Goal: Task Accomplishment & Management: Use online tool/utility

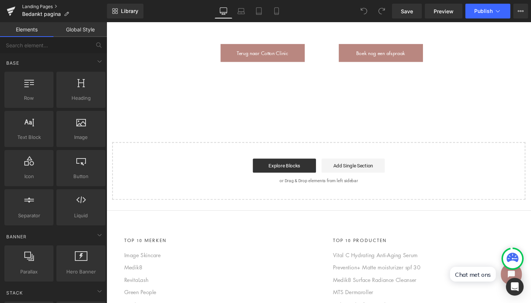
click at [48, 4] on link "Landing Pages" at bounding box center [64, 7] width 85 height 6
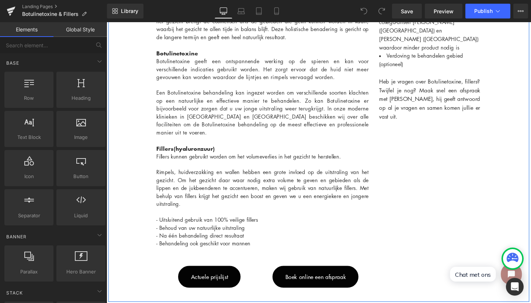
scroll to position [507, 0]
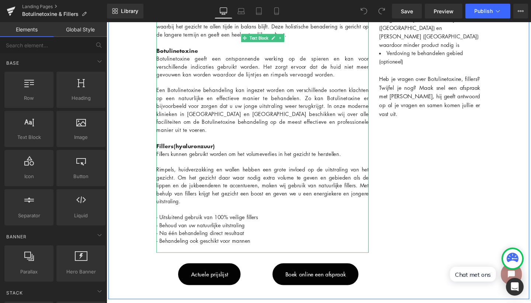
click at [284, 231] on div "- Behoud van uw natuurlijke uitstraling" at bounding box center [270, 235] width 223 height 8
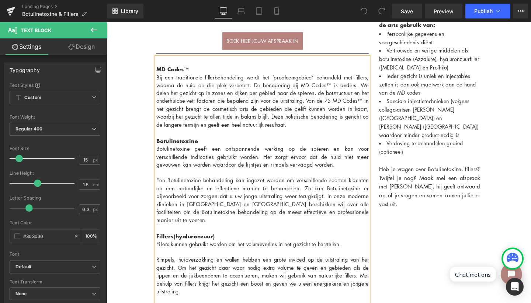
scroll to position [500, 0]
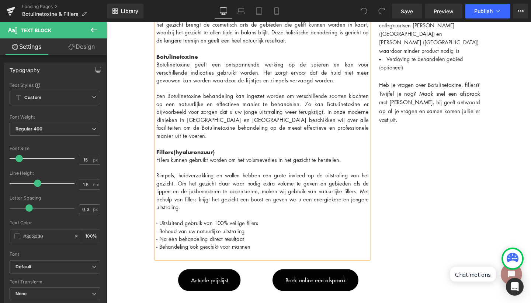
click at [257, 131] on div "Een Botulinetoxine behandeling kan ingezet worden om verschillende soorten klac…" at bounding box center [270, 183] width 223 height 175
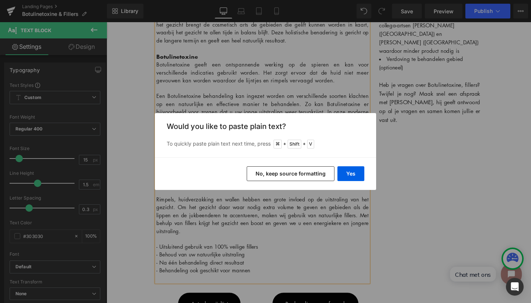
click at [322, 172] on button "No, keep source formatting" at bounding box center [291, 173] width 88 height 15
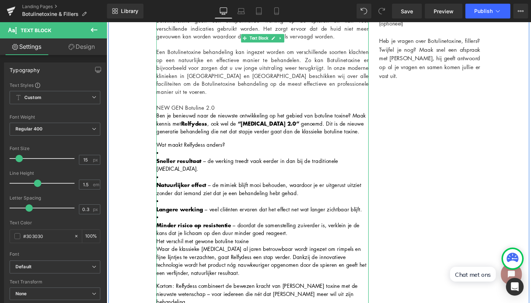
scroll to position [548, 0]
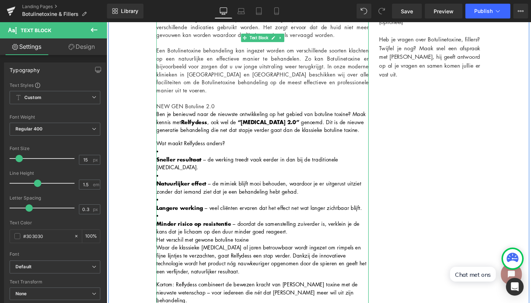
click at [182, 106] on div "NEW GEN Botuline 2.0" at bounding box center [270, 110] width 223 height 8
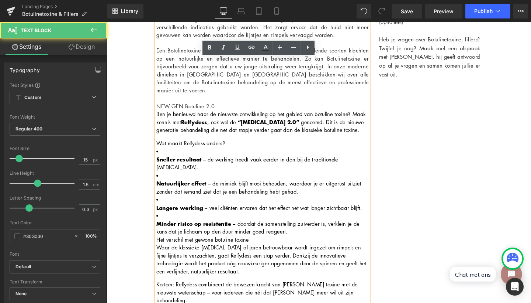
click at [182, 106] on div "NEW GEN Botuline 2.0" at bounding box center [270, 110] width 223 height 8
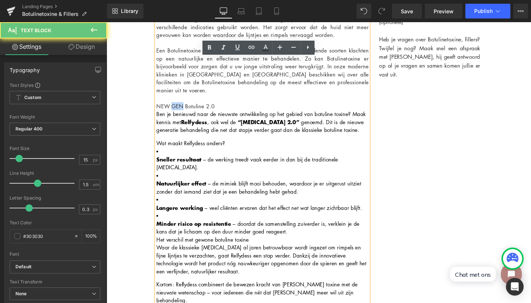
click at [182, 106] on div "NEW GEN Botuline 2.0" at bounding box center [270, 110] width 223 height 8
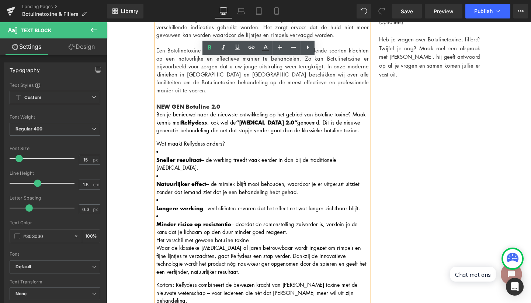
click at [268, 123] on strong "“[MEDICAL_DATA] 2.0”" at bounding box center [275, 127] width 65 height 9
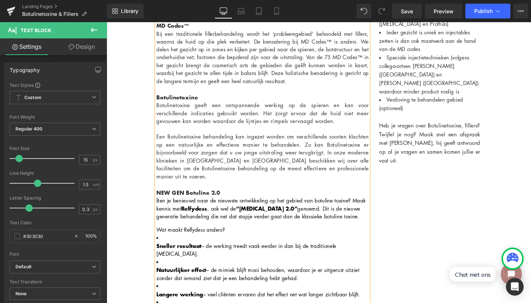
scroll to position [457, 0]
click at [234, 197] on div "NEW GEN Botuline 2.0" at bounding box center [270, 201] width 223 height 9
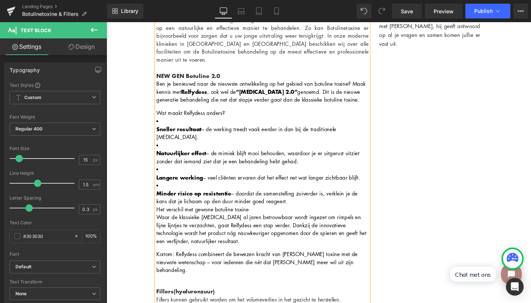
scroll to position [579, 0]
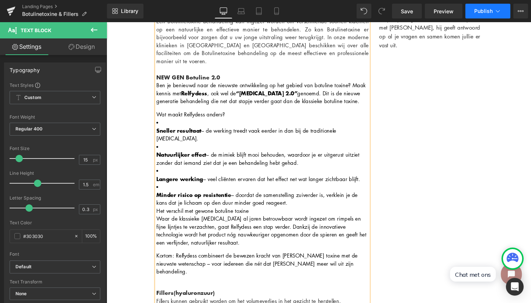
click at [483, 9] on span "Publish" at bounding box center [483, 11] width 18 height 6
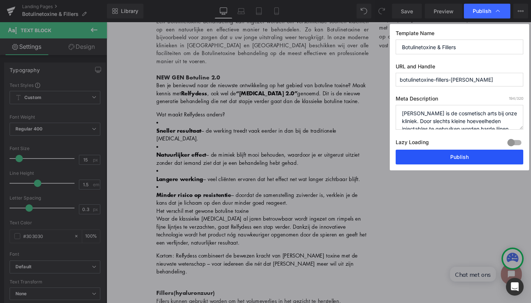
click at [452, 159] on button "Publish" at bounding box center [460, 156] width 128 height 15
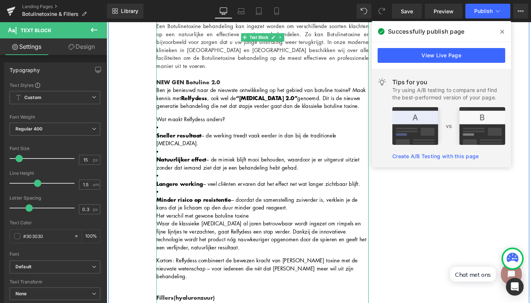
scroll to position [573, 0]
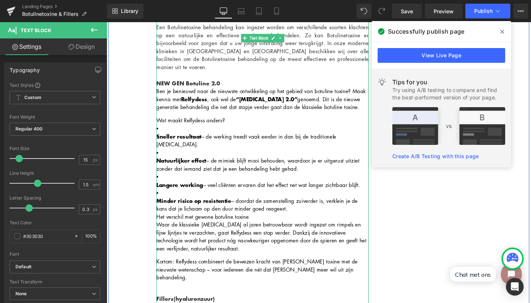
click at [203, 205] on strong "Minder risico op resistentie" at bounding box center [198, 209] width 79 height 9
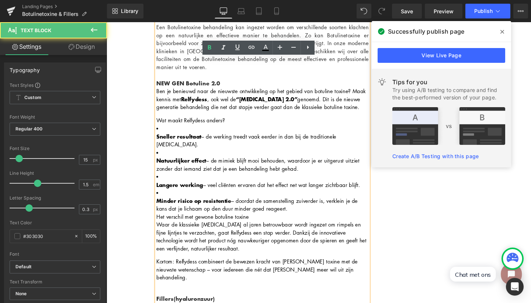
click at [204, 222] on h4 "Het verschil met gewone botuline toxine" at bounding box center [270, 226] width 223 height 8
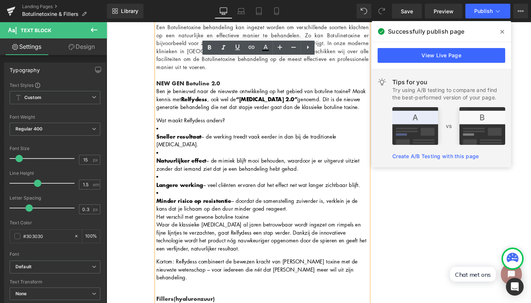
click at [247, 121] on h4 "Wat maakt Relfydess anders?" at bounding box center [270, 125] width 223 height 8
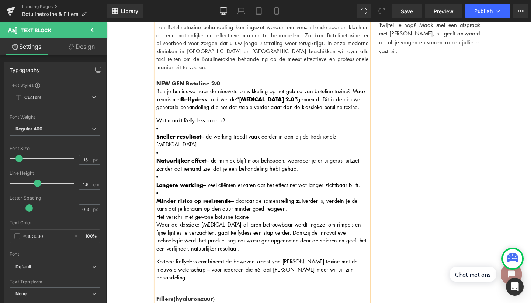
click at [212, 138] on p "Sneller resultaat – de werking treedt vaak eerder in dan bij de traditionele [M…" at bounding box center [270, 146] width 223 height 17
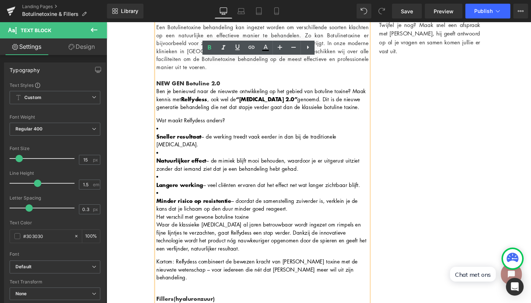
click at [381, 163] on p "Natuurlijker effect – de mimiek blijft mooi behouden, waardoor je er uitgerust …" at bounding box center [270, 171] width 223 height 17
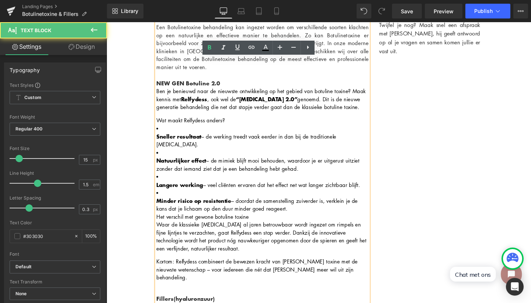
click at [378, 138] on p "Sneller resultaat – de werking treedt vaak eerder in dan bij de traditionele [M…" at bounding box center [270, 146] width 223 height 17
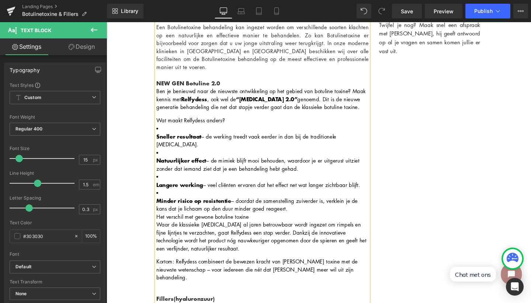
click at [206, 137] on strong "Sneller resultaat" at bounding box center [182, 141] width 47 height 9
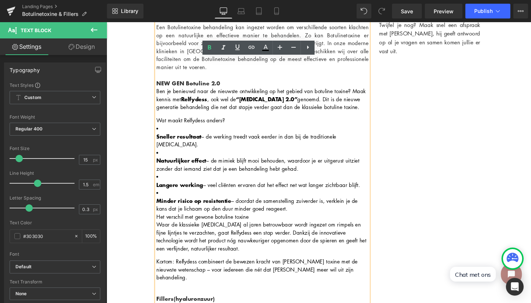
click at [242, 121] on h4 "Wat maakt Relfydess anders?" at bounding box center [270, 125] width 223 height 8
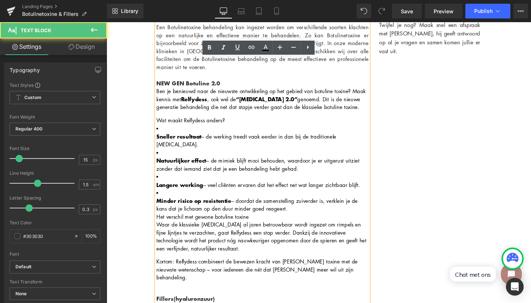
click at [378, 96] on p "Ben je benieuwd naar de nieuwste ontwikkeling op het gebied van botuline toxine…" at bounding box center [270, 102] width 223 height 25
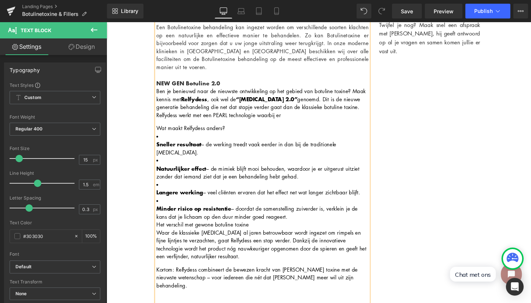
drag, startPoint x: 295, startPoint y: 106, endPoint x: 268, endPoint y: 104, distance: 27.0
click at [268, 104] on p "Ben je benieuwd naar de nieuwste ontwikkeling op het gebied van botuline toxine…" at bounding box center [270, 107] width 223 height 34
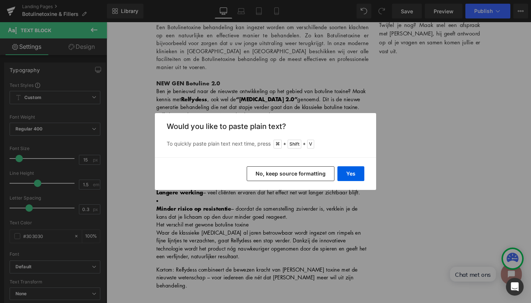
click at [315, 174] on button "No, keep source formatting" at bounding box center [291, 173] width 88 height 15
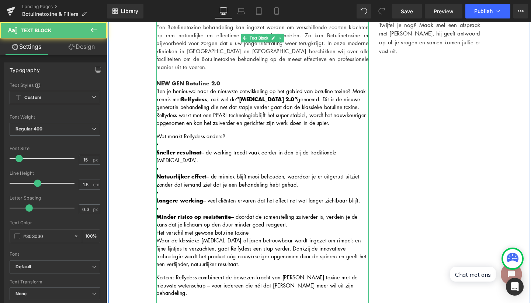
click at [246, 108] on p "Ben je benieuwd naar de nieuwste ontwikkeling op het gebied van botuline toxine…" at bounding box center [270, 111] width 223 height 42
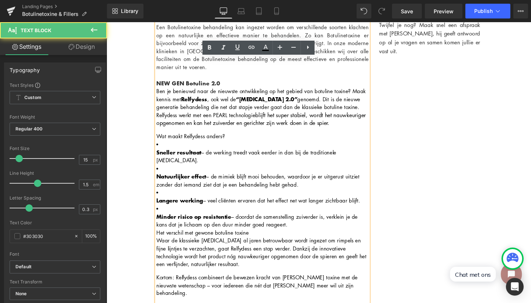
click at [266, 101] on p "Ben je benieuwd naar de nieuwste ontwikkeling op het gebied van botuline toxine…" at bounding box center [270, 111] width 223 height 42
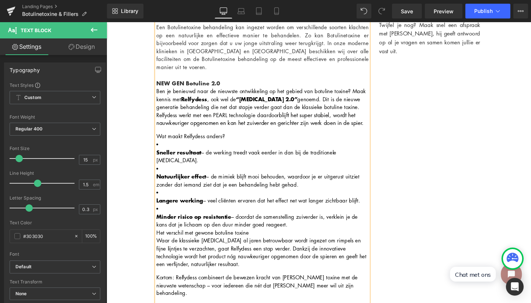
click at [293, 119] on p "Ben je benieuwd naar de nieuwste ontwikkeling op het gebied van botuline toxine…" at bounding box center [270, 111] width 223 height 42
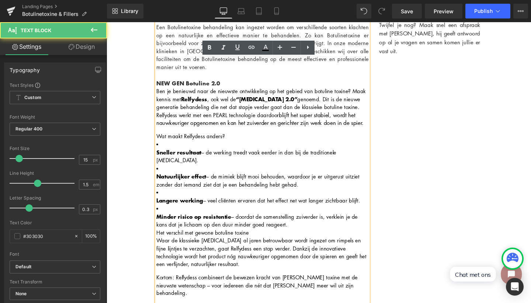
click at [240, 106] on p "Ben je benieuwd naar de nieuwste ontwikkeling op het gebied van botuline toxine…" at bounding box center [270, 111] width 223 height 42
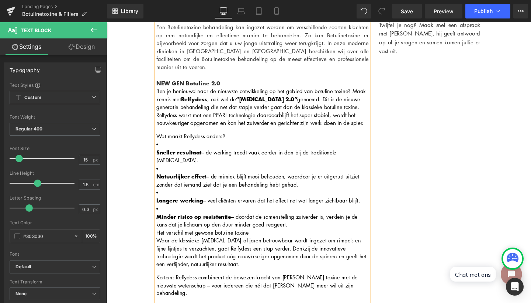
scroll to position [572, 0]
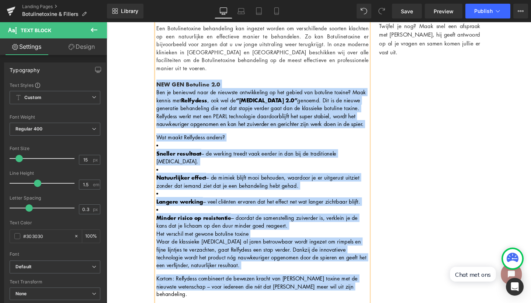
drag, startPoint x: 159, startPoint y: 69, endPoint x: 353, endPoint y: 257, distance: 269.5
click at [353, 257] on div "Botulinetoxine geeft een ontspannende werking op de spieren en kan voor verschi…" at bounding box center [270, 216] width 223 height 451
copy div "LOR IPS Dolorsit 9.2 Ame co adipisci elit se doeiusmo temporincidi ut lab etdol…"
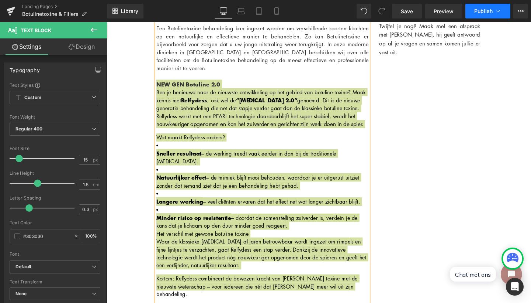
click at [493, 15] on button "Publish" at bounding box center [488, 11] width 45 height 15
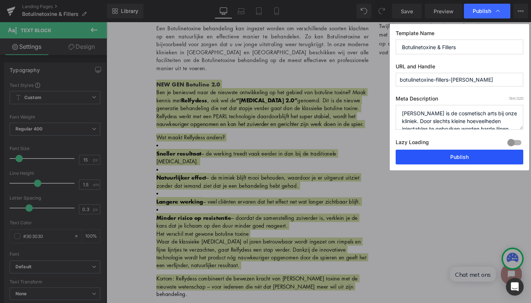
click at [454, 155] on button "Publish" at bounding box center [460, 156] width 128 height 15
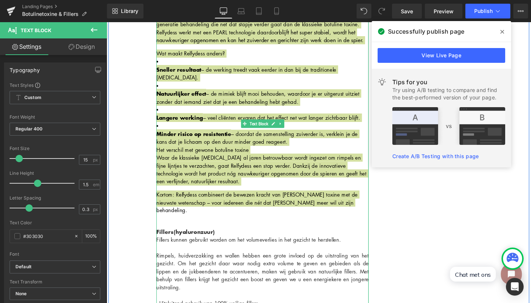
scroll to position [805, 0]
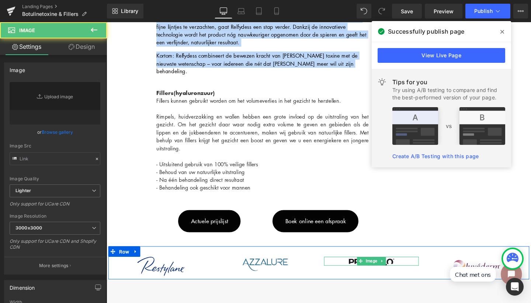
click at [414, 269] on div at bounding box center [385, 274] width 100 height 10
type input "[URL][DOMAIN_NAME]"
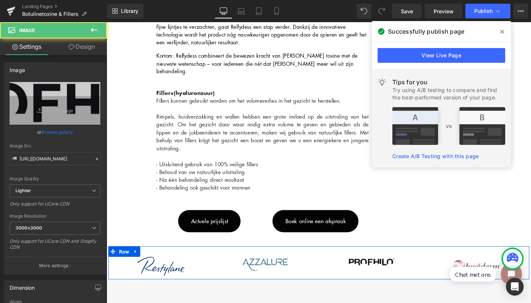
click at [435, 258] on div "Image Image Image Image Row" at bounding box center [329, 275] width 443 height 35
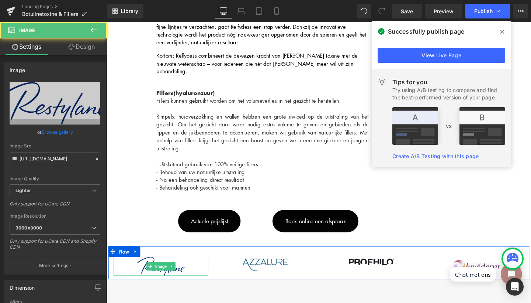
click at [132, 269] on div at bounding box center [164, 279] width 100 height 20
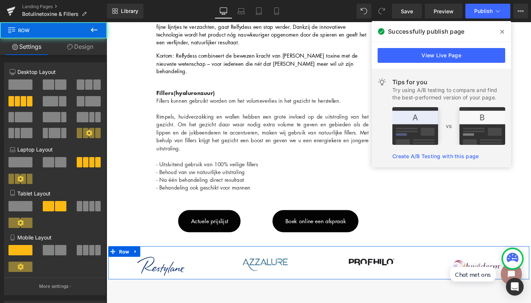
click at [221, 258] on div "Image Image Image Image Row" at bounding box center [329, 275] width 443 height 35
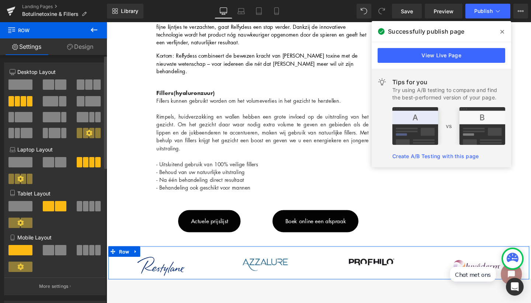
click at [56, 87] on span at bounding box center [60, 84] width 11 height 10
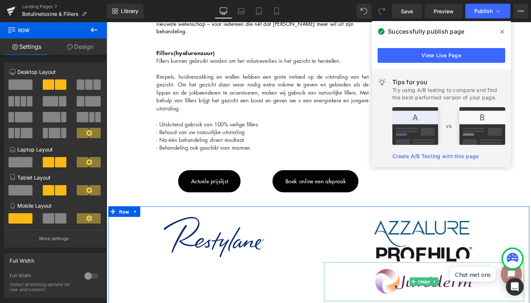
scroll to position [848, 0]
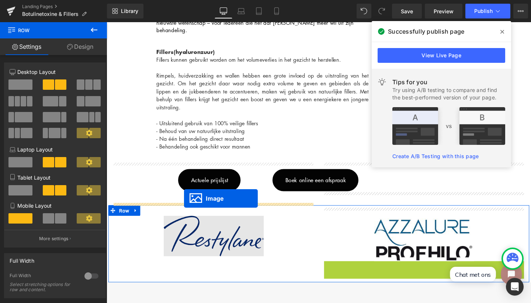
drag, startPoint x: 426, startPoint y: 238, endPoint x: 188, endPoint y: 208, distance: 239.9
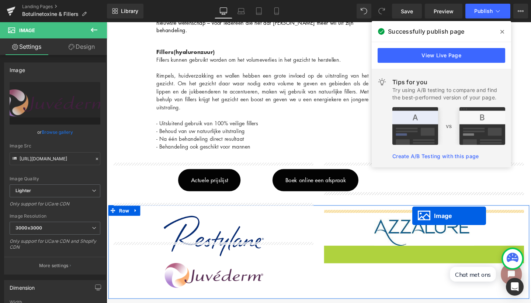
drag, startPoint x: 425, startPoint y: 205, endPoint x: 428, endPoint y: 225, distance: 20.5
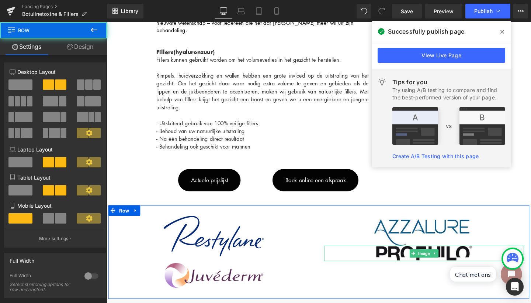
click at [413, 233] on div "Image Image Image Image Row" at bounding box center [329, 263] width 443 height 99
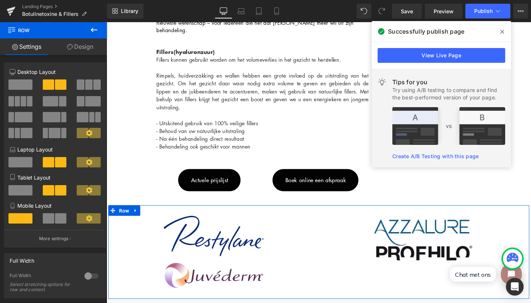
click at [422, 232] on div "Image Image Image Image Row" at bounding box center [329, 263] width 443 height 99
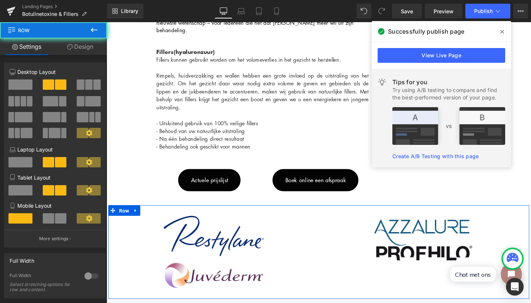
click at [422, 235] on div "Image Image Image Image Row" at bounding box center [329, 263] width 443 height 99
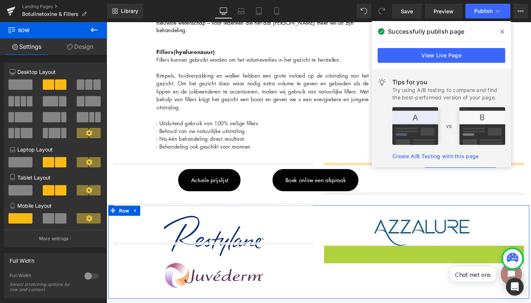
drag, startPoint x: 428, startPoint y: 207, endPoint x: 440, endPoint y: 165, distance: 43.0
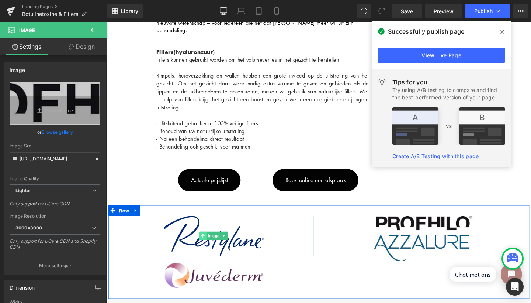
click at [204, 242] on span at bounding box center [208, 246] width 8 height 9
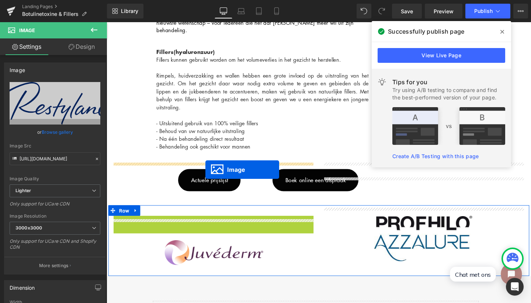
drag, startPoint x: 206, startPoint y: 191, endPoint x: 211, endPoint y: 175, distance: 17.2
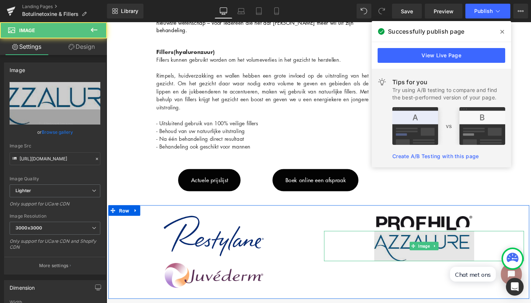
click at [439, 241] on img at bounding box center [440, 257] width 105 height 32
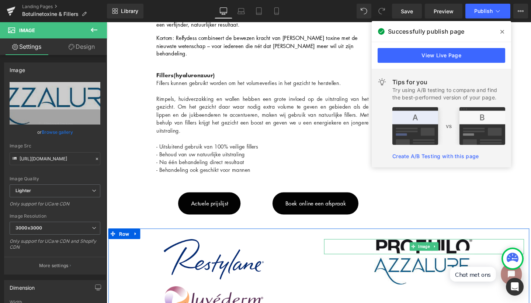
scroll to position [824, 0]
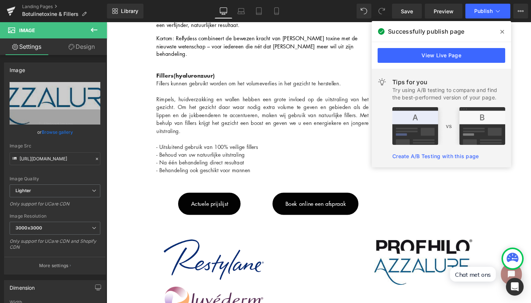
click at [99, 27] on button at bounding box center [94, 30] width 26 height 16
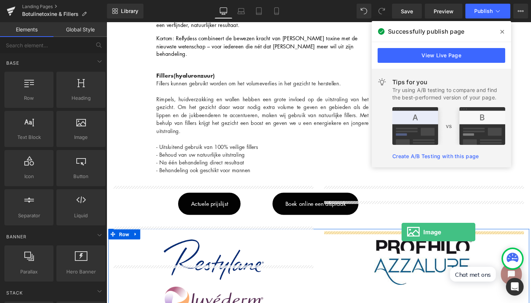
drag, startPoint x: 188, startPoint y: 149, endPoint x: 417, endPoint y: 242, distance: 247.2
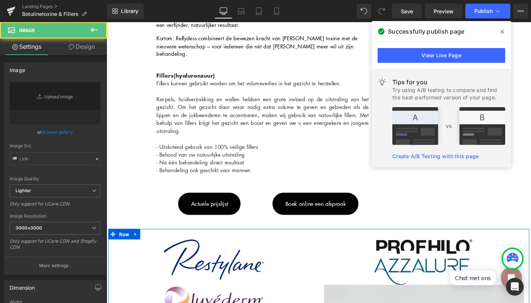
type input "//[DOMAIN_NAME][URL]"
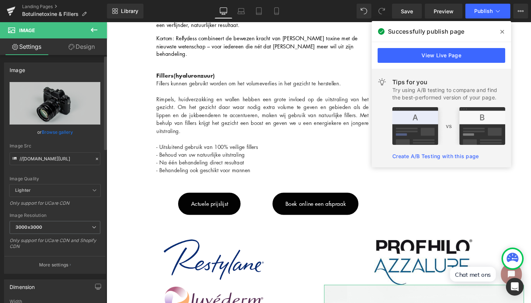
click at [63, 132] on link "Browse gallery" at bounding box center [57, 131] width 31 height 13
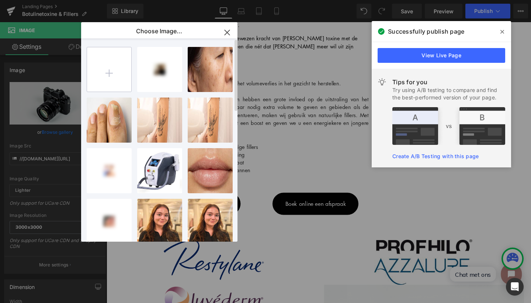
click at [124, 83] on input "file" at bounding box center [109, 69] width 44 height 44
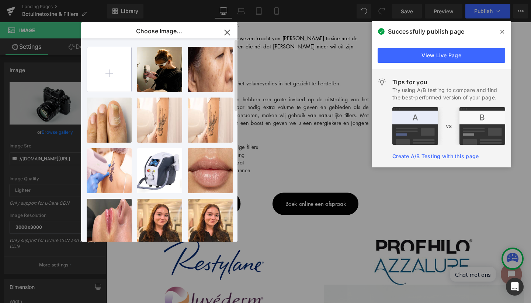
type input "C:\fakepath\Relfydess-galderma-btx.png"
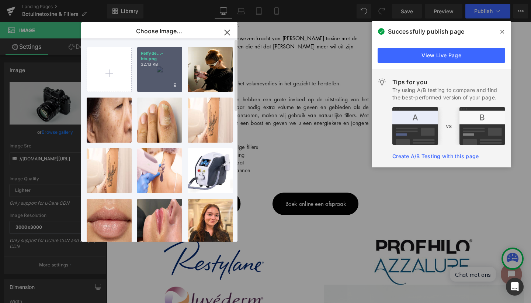
click at [169, 82] on div "Relfyde...-btx.png 32.13 KB" at bounding box center [159, 69] width 45 height 45
type input "[URL][DOMAIN_NAME]"
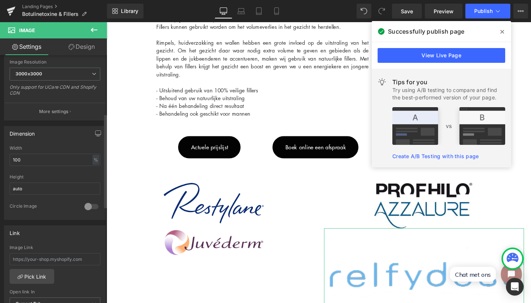
scroll to position [75, 0]
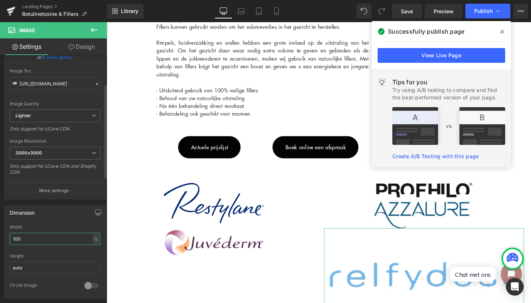
click at [23, 240] on input "100" at bounding box center [55, 238] width 91 height 12
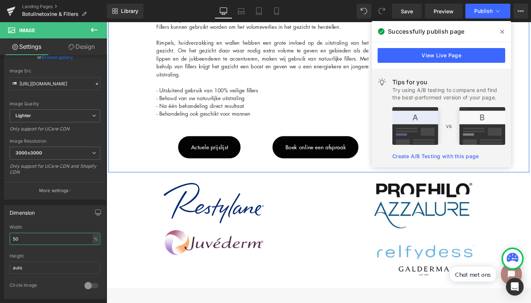
type input "50"
click at [500, 31] on span at bounding box center [503, 32] width 12 height 12
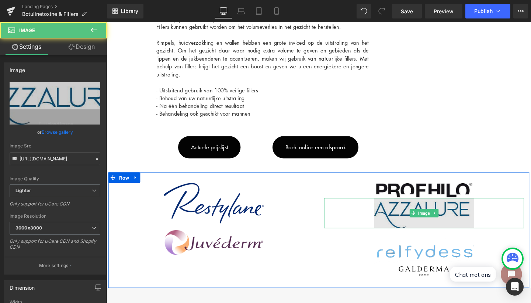
click at [452, 207] on img at bounding box center [440, 223] width 105 height 32
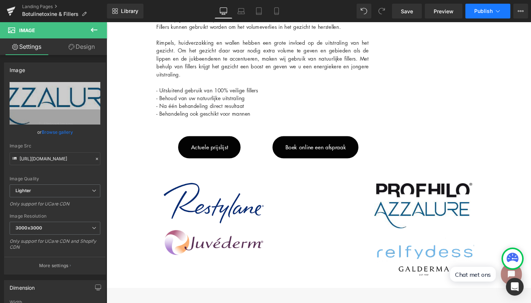
click at [485, 8] on span "Publish" at bounding box center [483, 11] width 18 height 6
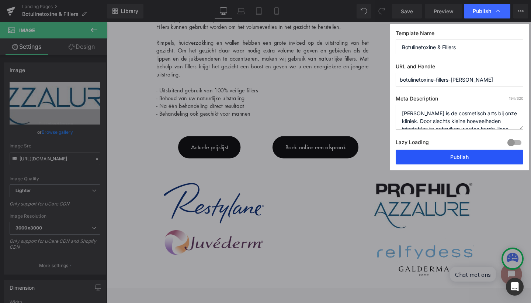
click at [479, 152] on button "Publish" at bounding box center [460, 156] width 128 height 15
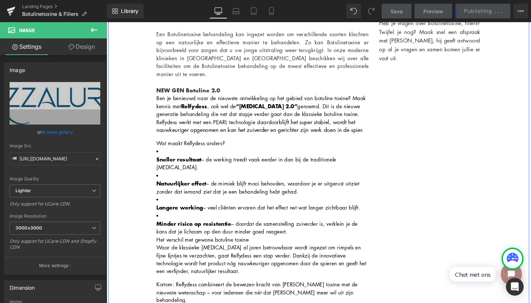
scroll to position [463, 0]
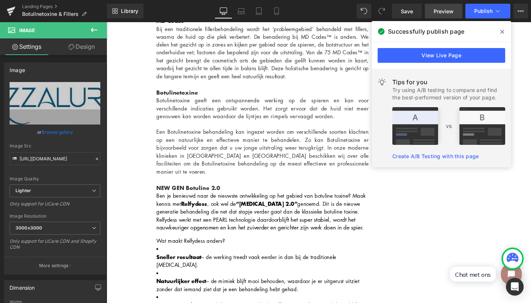
click at [445, 11] on span "Preview" at bounding box center [444, 11] width 20 height 8
